Goal: Task Accomplishment & Management: Use online tool/utility

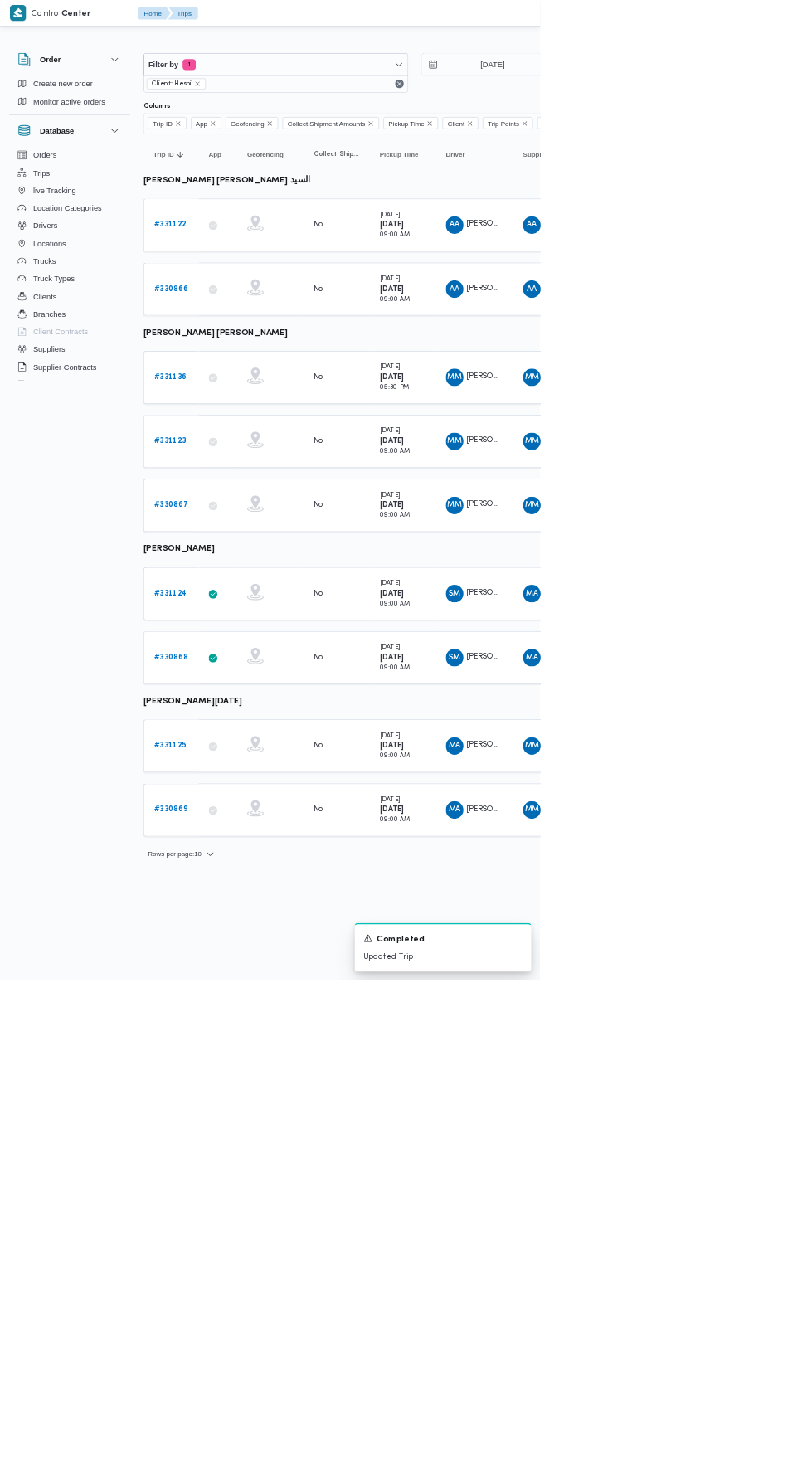
click at [262, 562] on b "# 331136" at bounding box center [255, 567] width 49 height 11
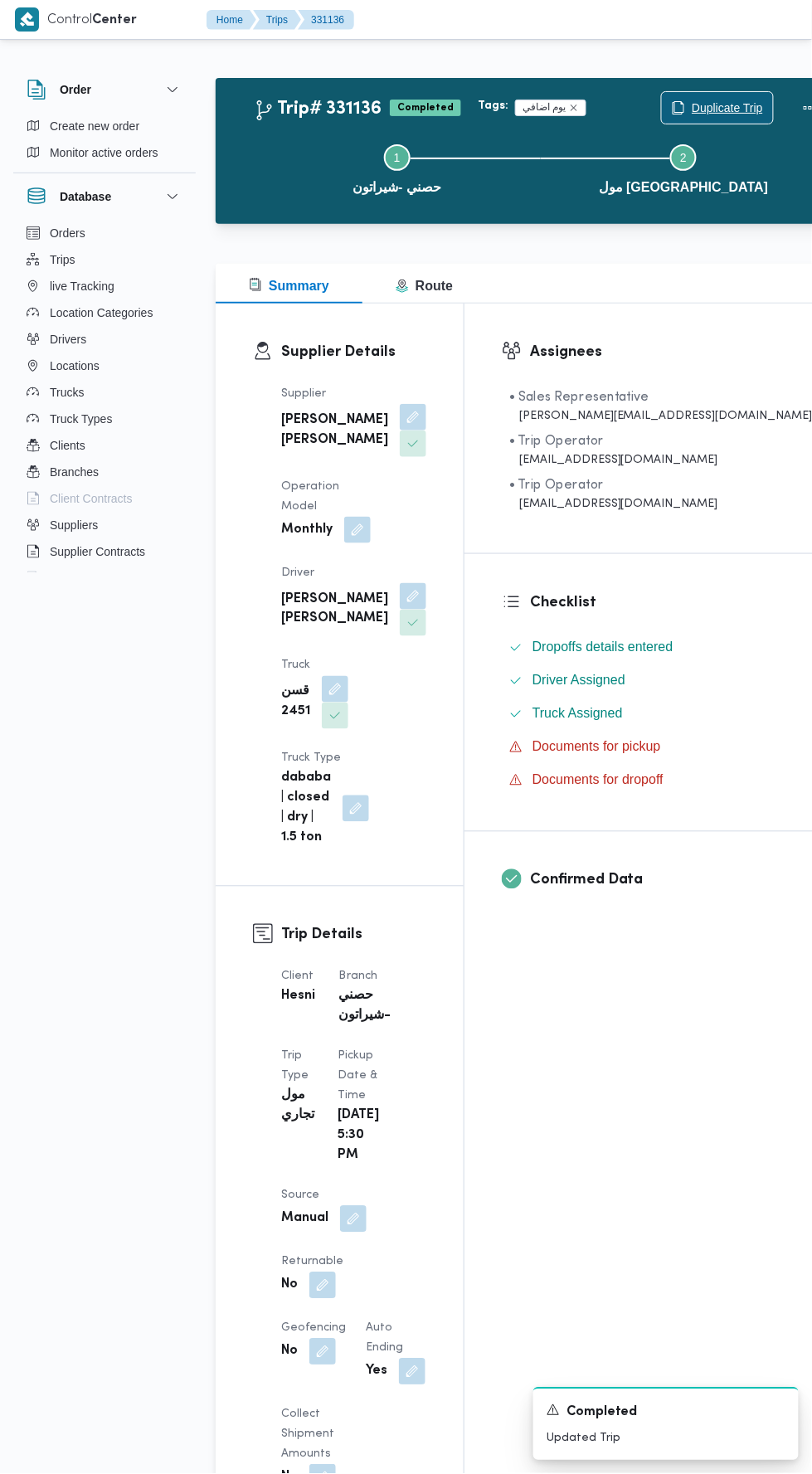
click at [691, 99] on span "Duplicate Trip" at bounding box center [727, 107] width 71 height 19
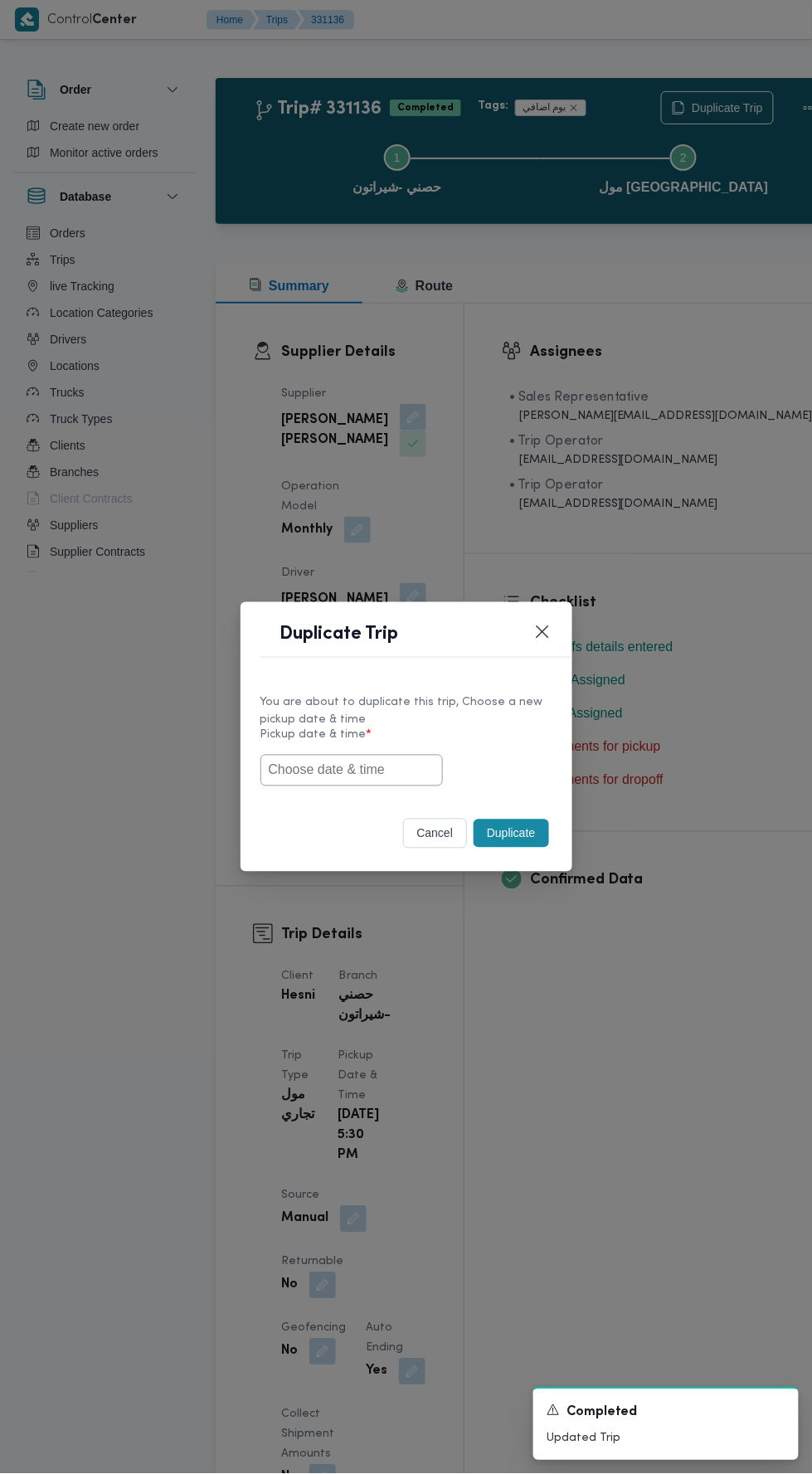
click at [388, 764] on input "text" at bounding box center [352, 770] width 183 height 32
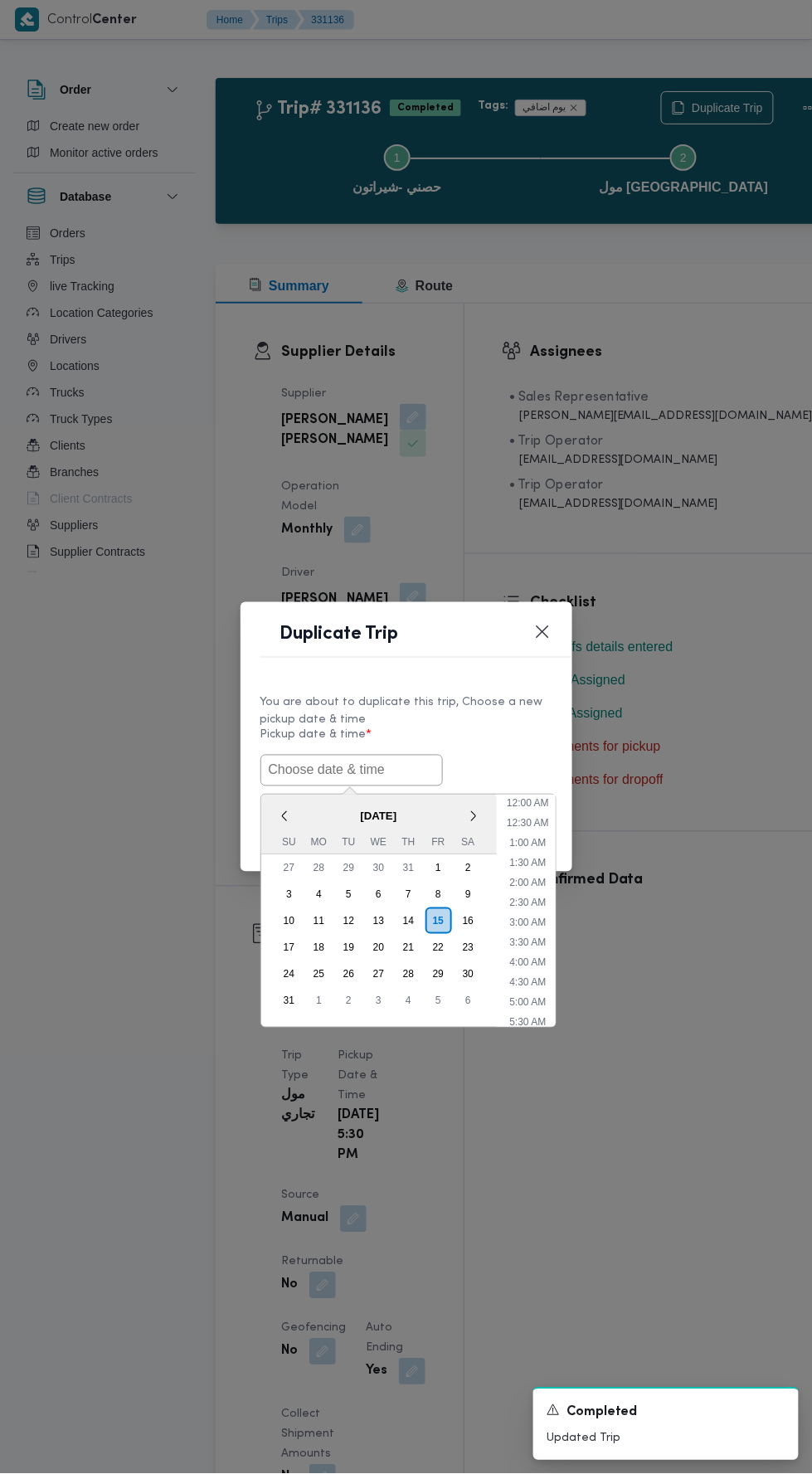
scroll to position [151, 0]
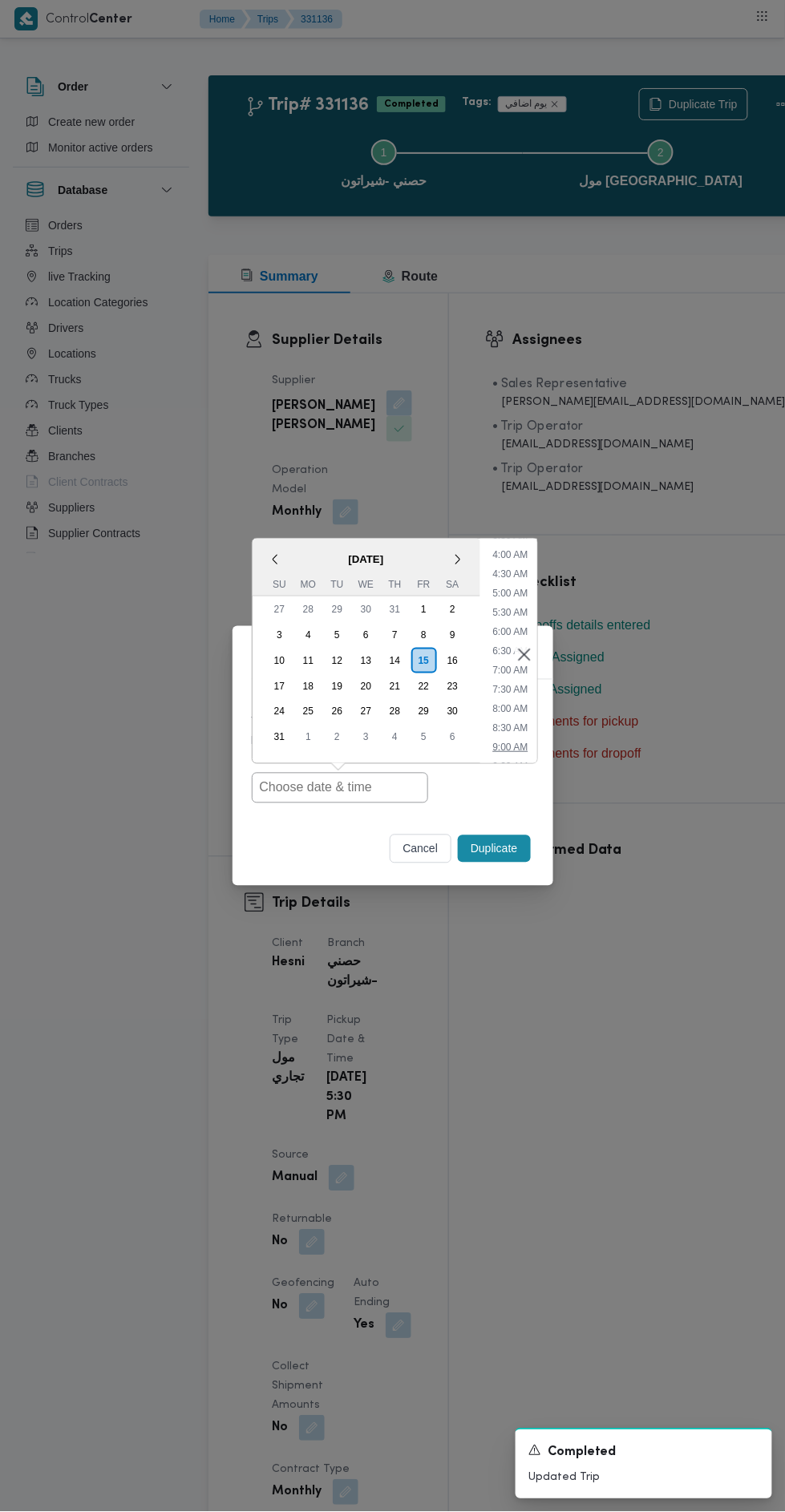
click at [509, 747] on li "9:00 AM" at bounding box center [510, 747] width 48 height 16
type input "[DATE] 9:00AM"
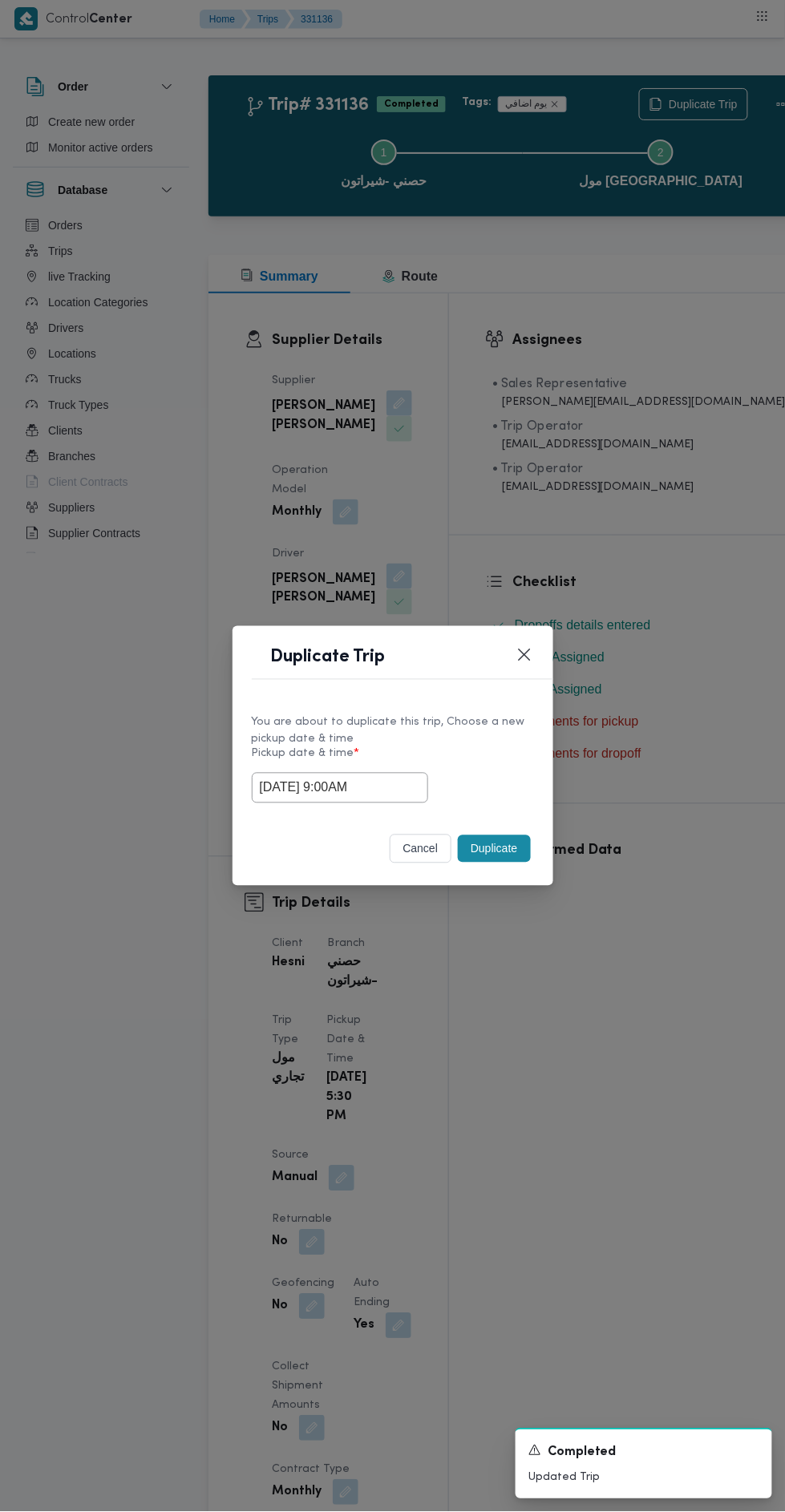
click at [505, 854] on button "Duplicate" at bounding box center [493, 849] width 72 height 27
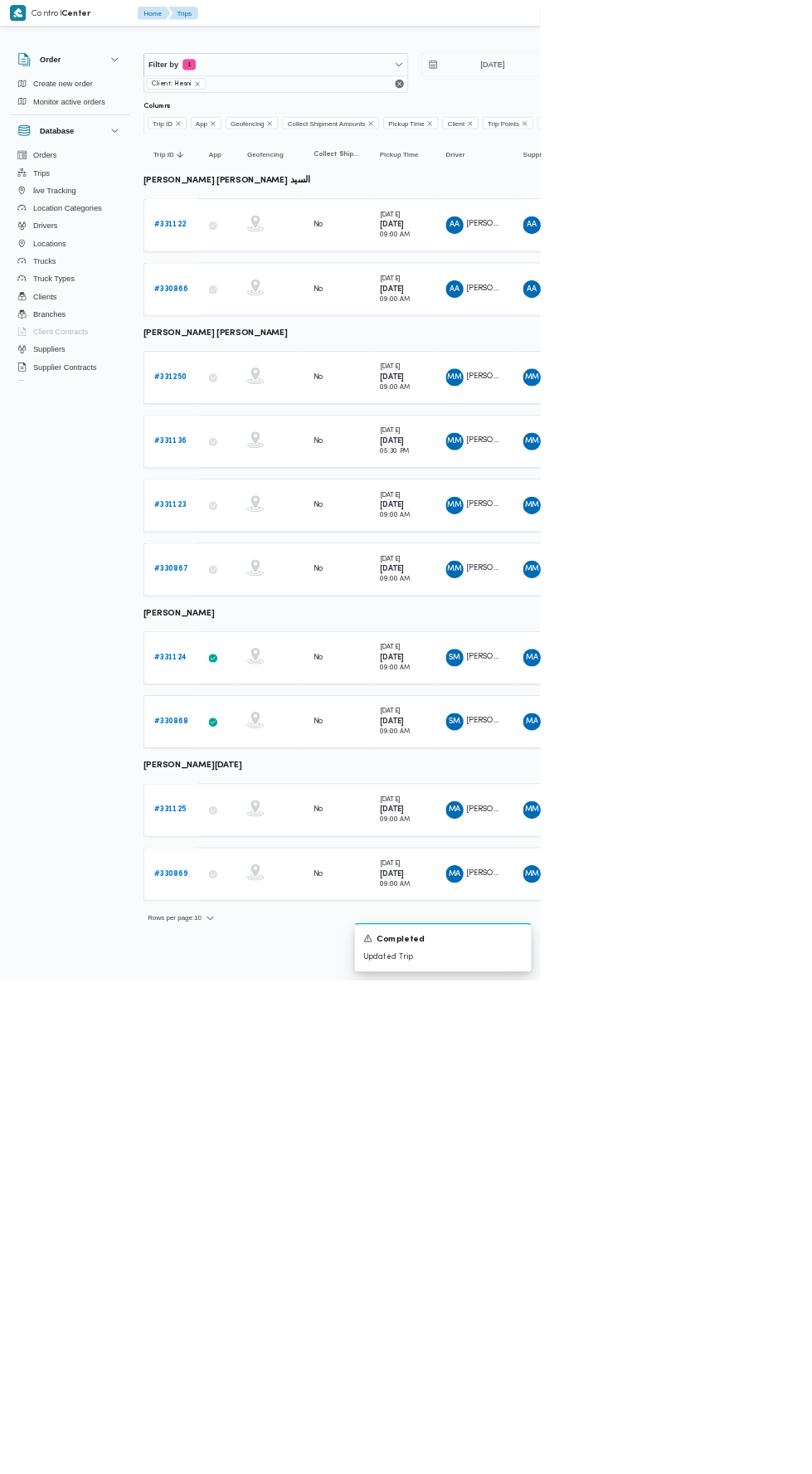
click at [259, 1208] on link "# 331125" at bounding box center [255, 1217] width 48 height 19
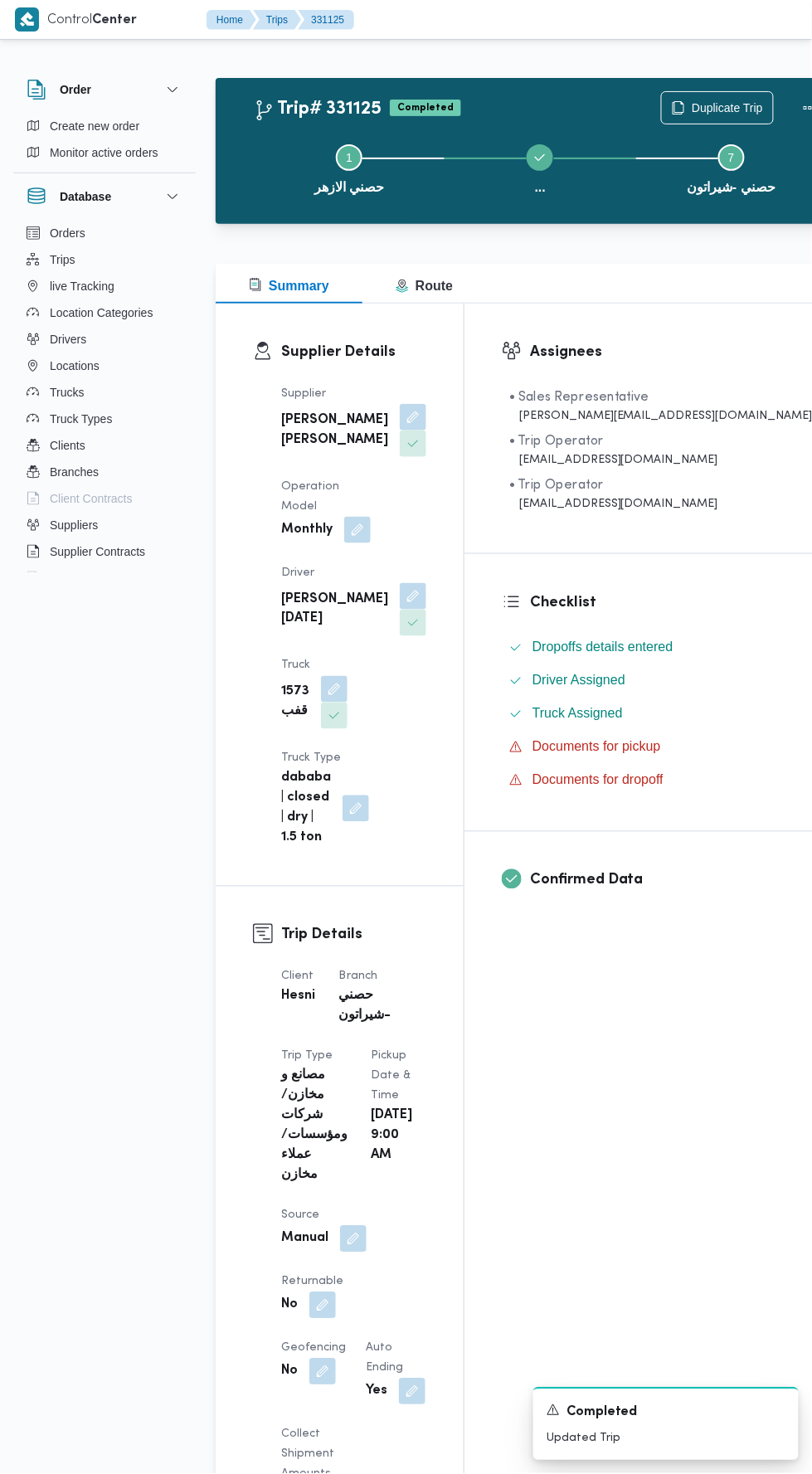
click at [628, 114] on div "Step 1 is incomplete 1 [PERSON_NAME] ... Step 3 is incomplete 3 [PERSON_NAME] S…" at bounding box center [540, 167] width 593 height 106
click at [691, 113] on span "Duplicate Trip" at bounding box center [727, 107] width 71 height 19
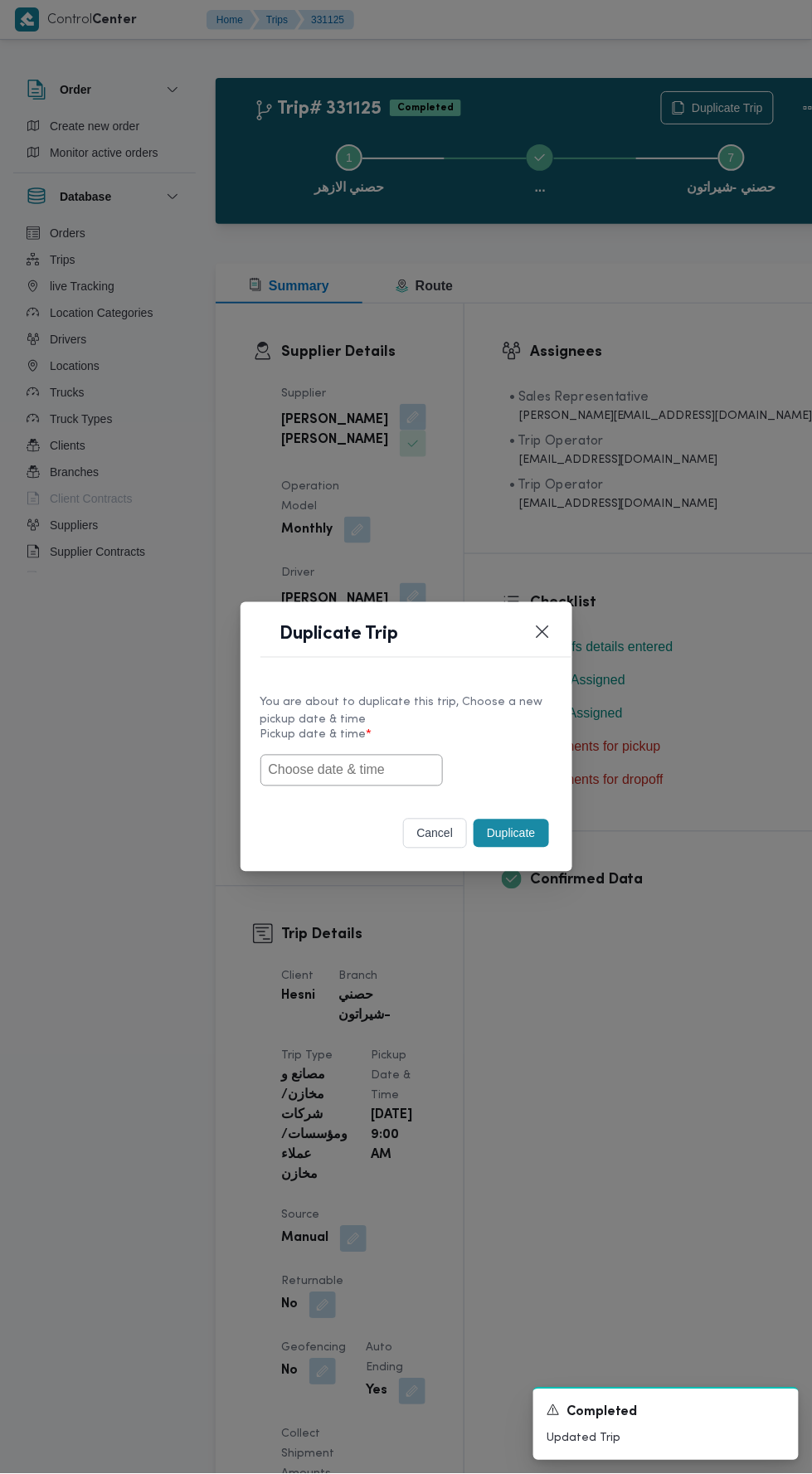
click at [404, 764] on input "text" at bounding box center [352, 770] width 183 height 32
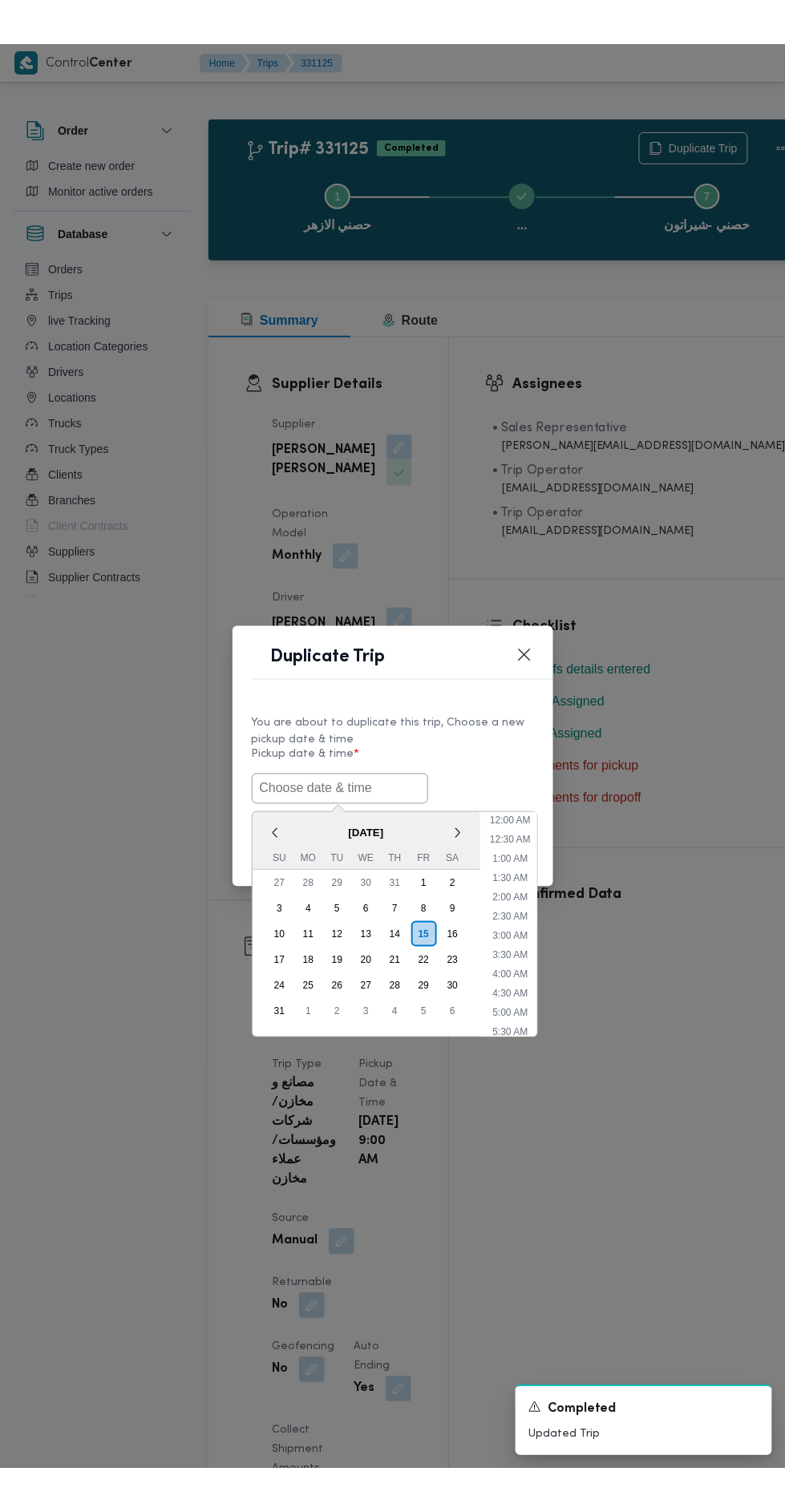
scroll to position [146, 0]
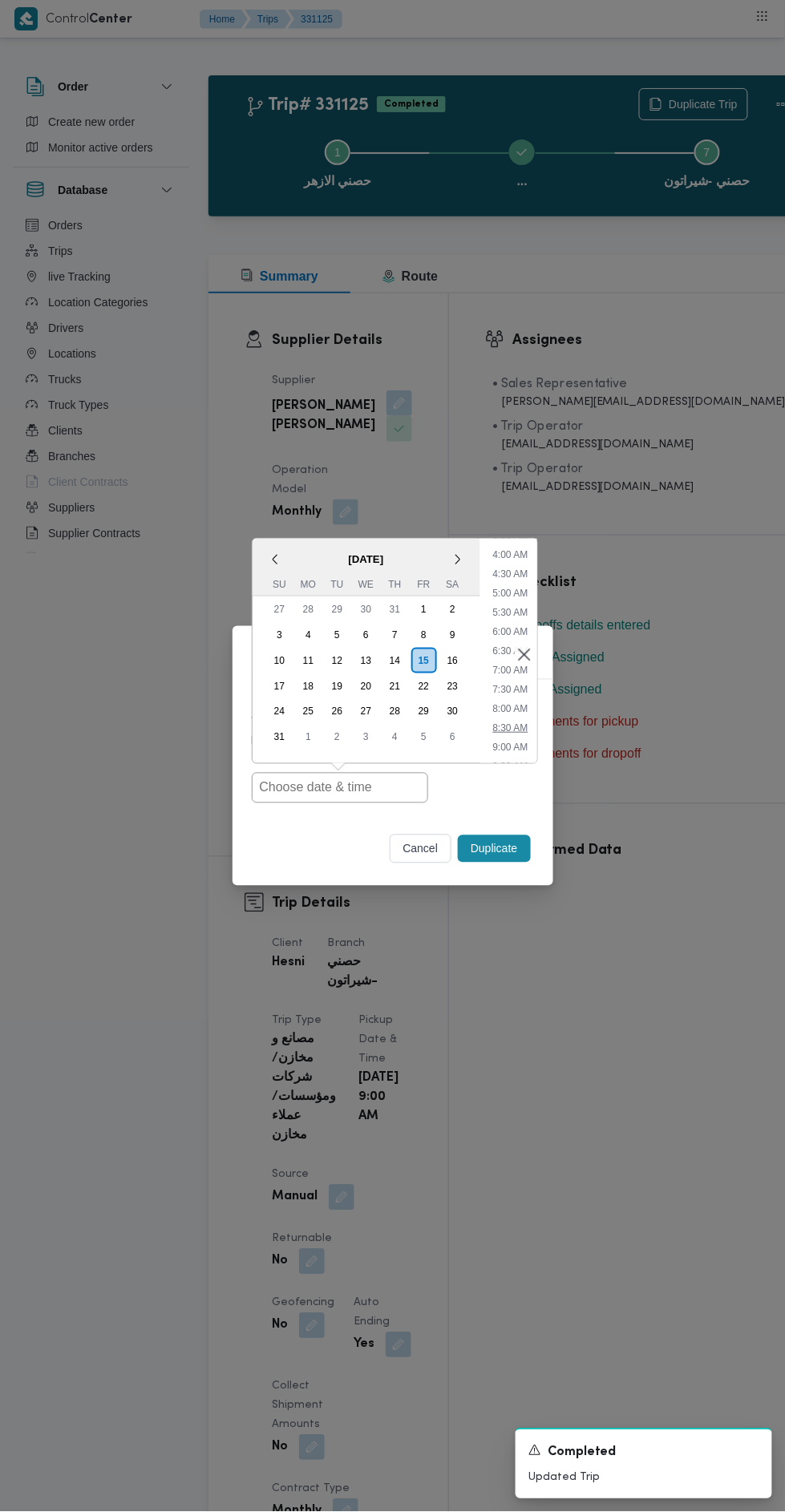
click at [510, 730] on li "8:30 AM" at bounding box center [510, 728] width 48 height 16
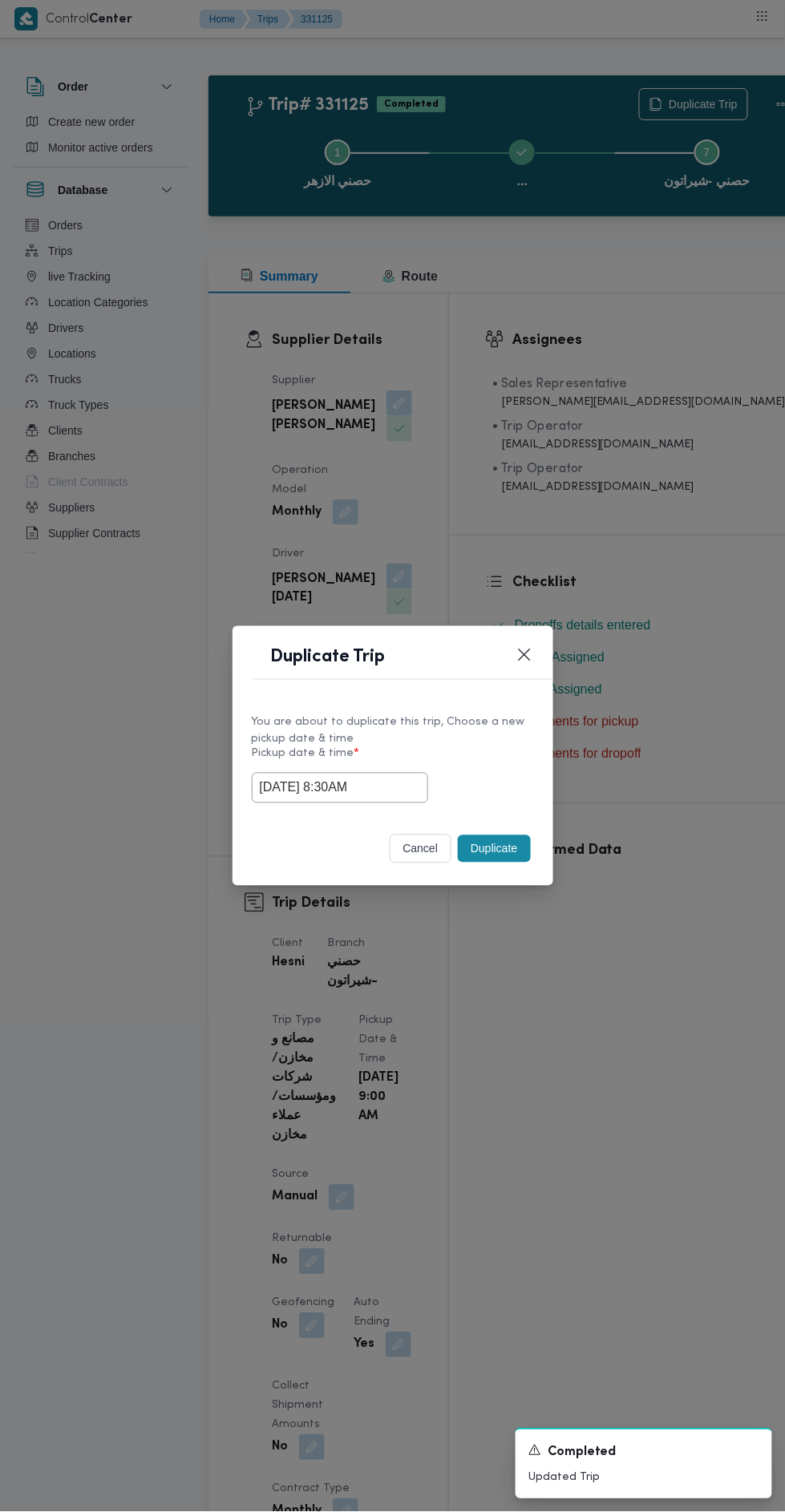
click at [406, 782] on input "[DATE] 8:30AM" at bounding box center [340, 788] width 177 height 31
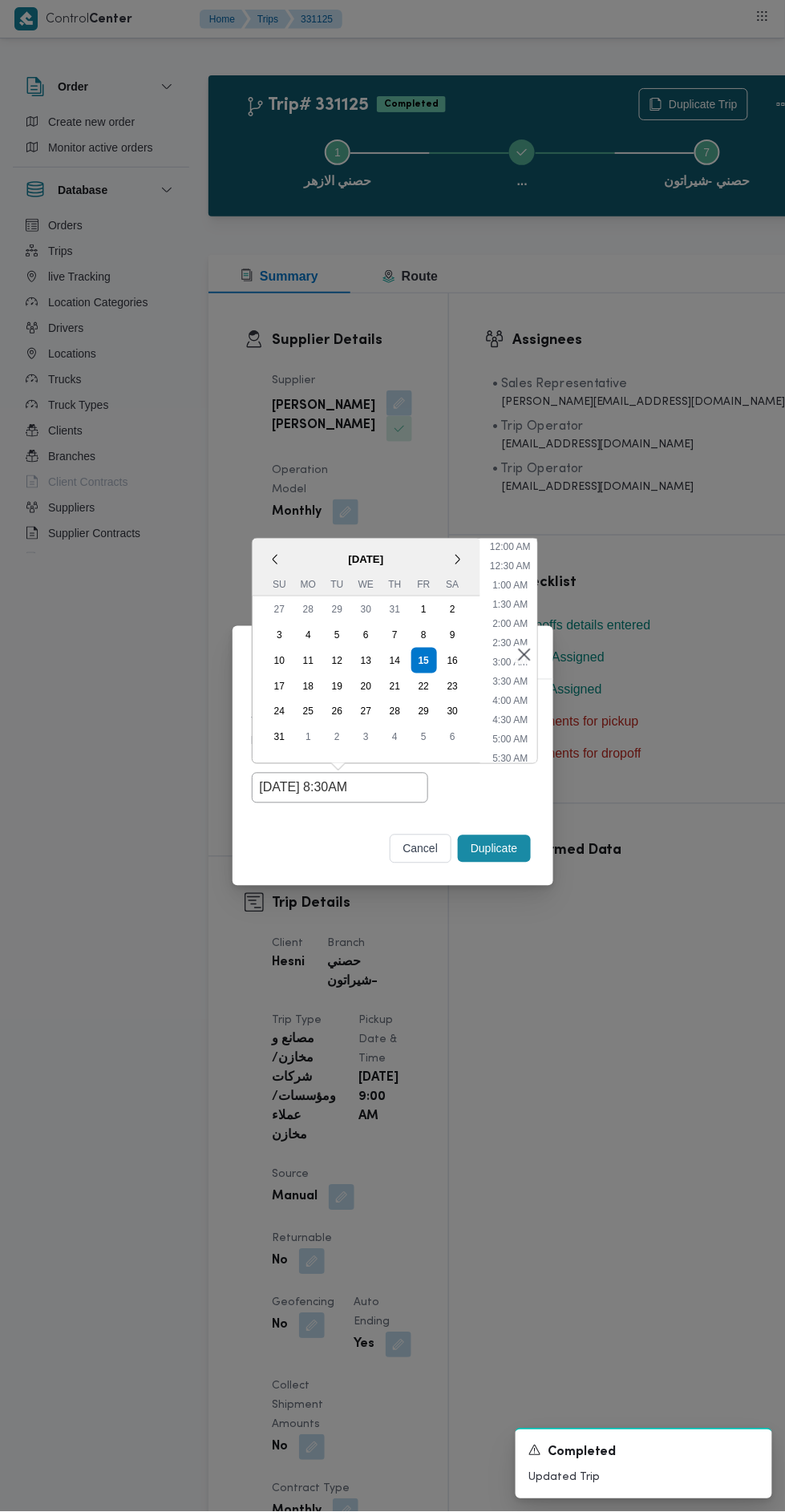
scroll to position [223, 0]
click at [509, 676] on li "9:00 AM" at bounding box center [510, 671] width 48 height 16
type input "[DATE] 9:00AM"
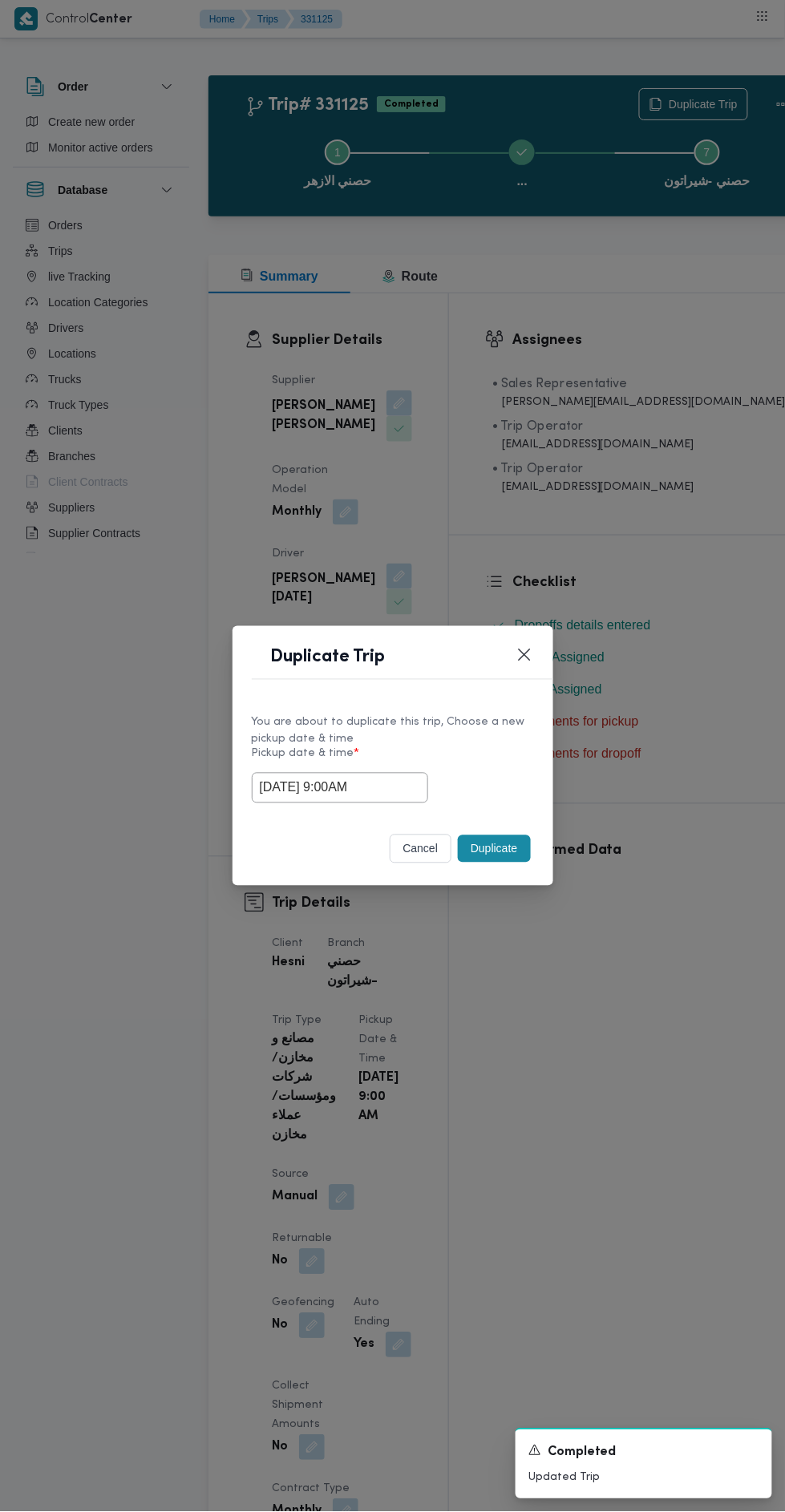
click at [502, 849] on button "Duplicate" at bounding box center [493, 849] width 72 height 27
